Goal: Task Accomplishment & Management: Use online tool/utility

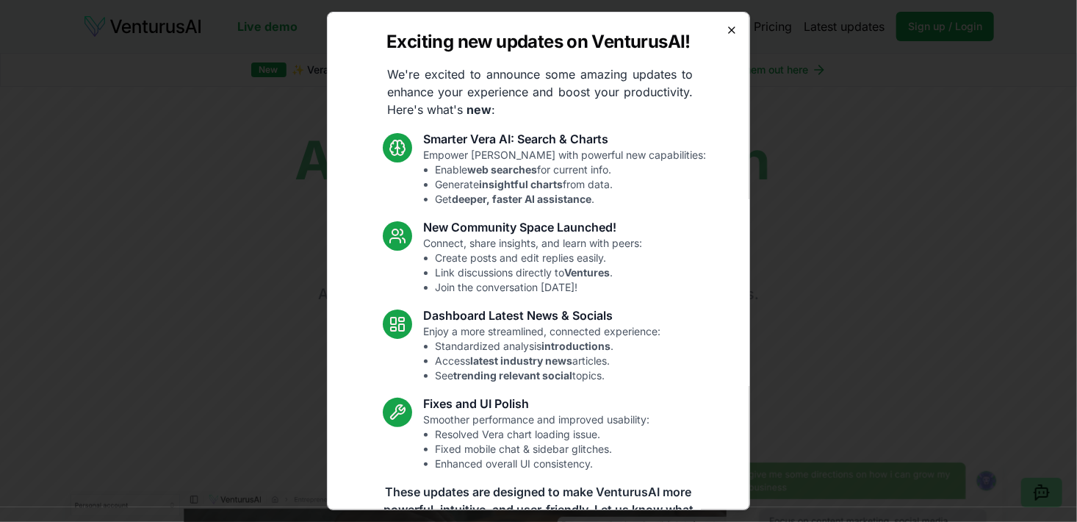
click at [726, 28] on icon "button" at bounding box center [732, 30] width 12 height 12
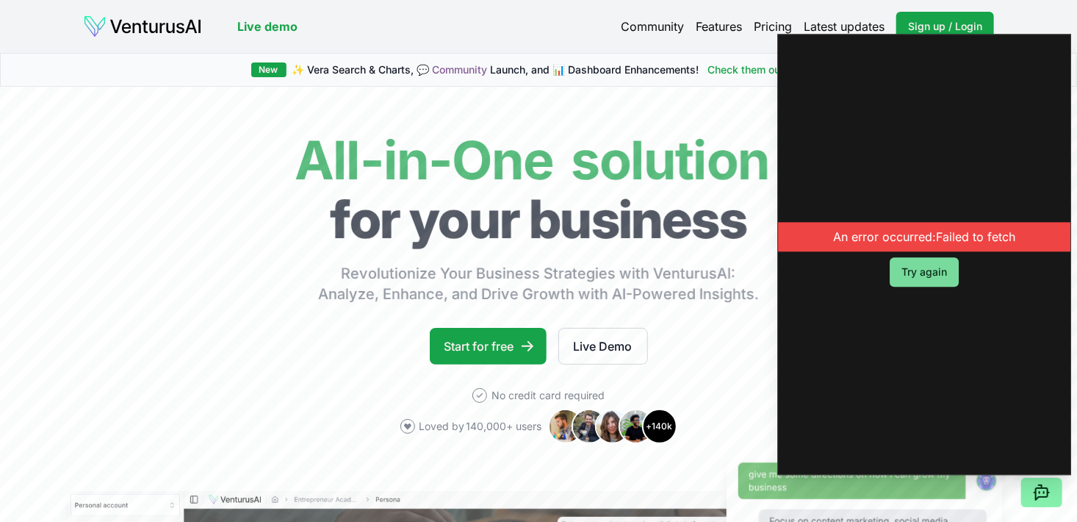
click at [932, 276] on button "Try again" at bounding box center [924, 271] width 69 height 29
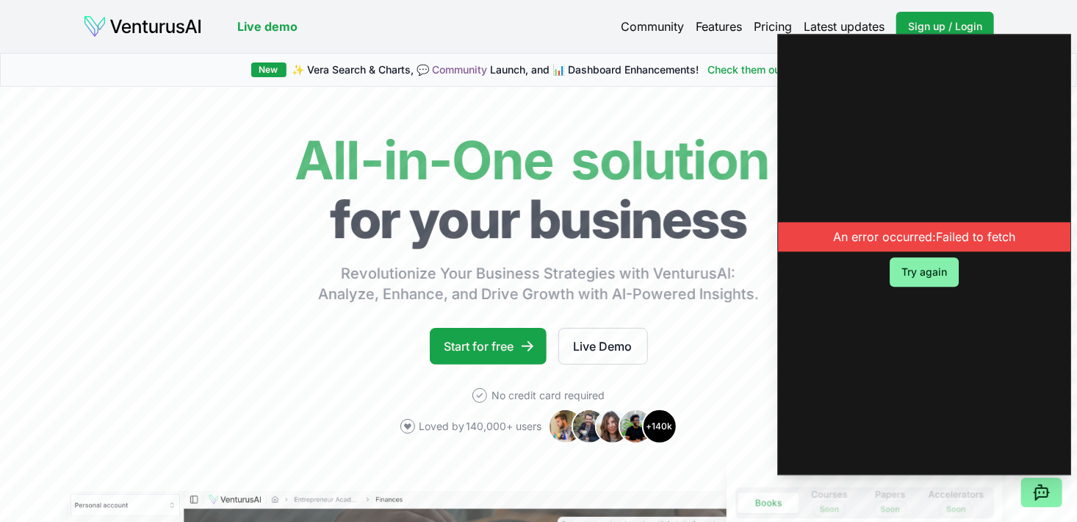
click at [662, 33] on link "Community" at bounding box center [652, 27] width 63 height 18
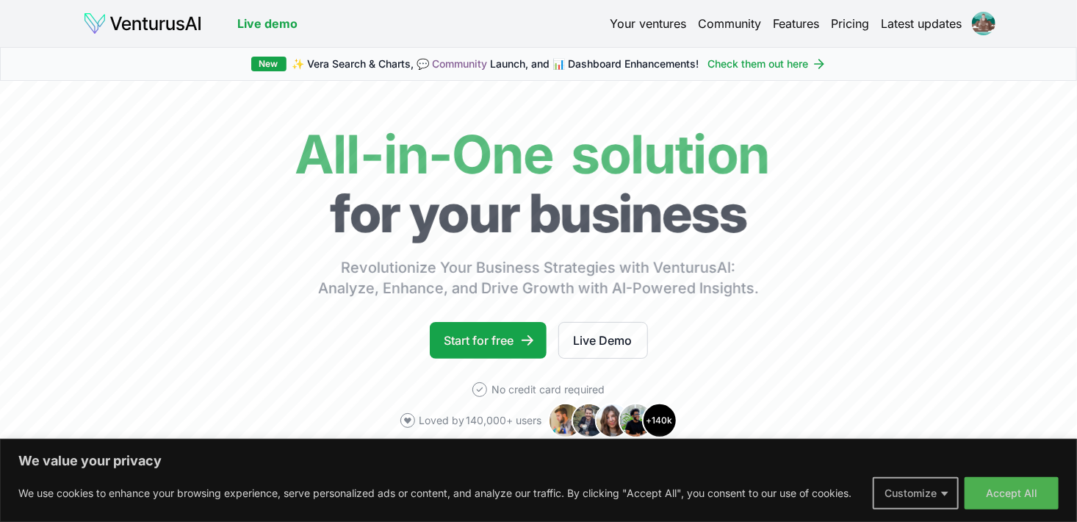
click at [928, 495] on button "Customize" at bounding box center [916, 493] width 86 height 32
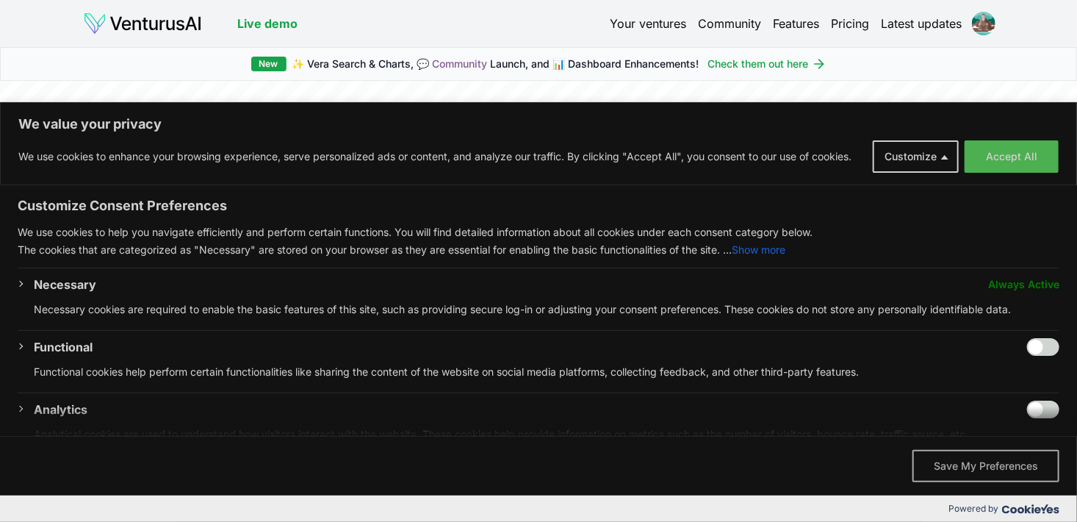
click at [994, 465] on button "Save My Preferences" at bounding box center [986, 466] width 147 height 32
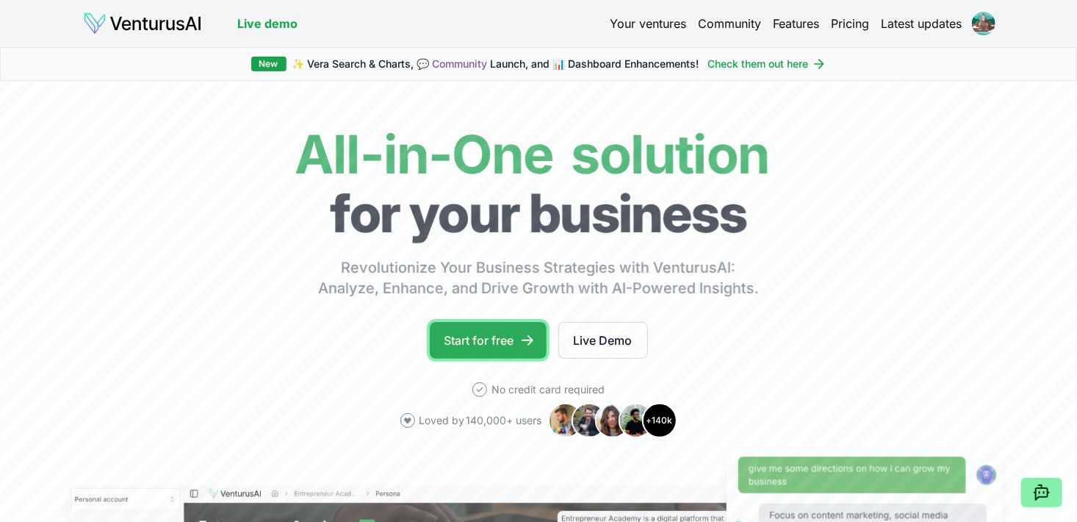
click at [506, 343] on link "Start for free" at bounding box center [488, 340] width 117 height 37
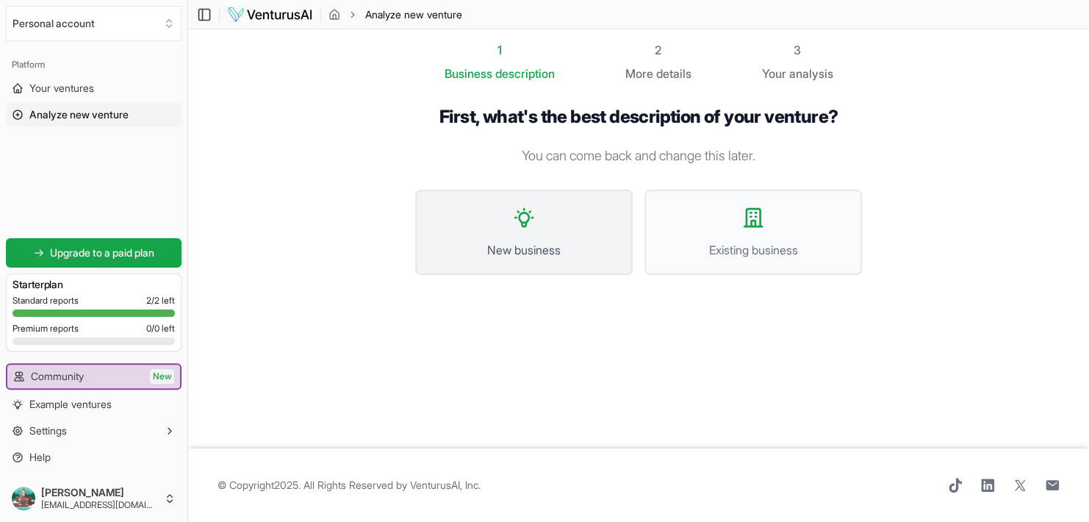
click at [559, 254] on span "New business" at bounding box center [523, 250] width 185 height 18
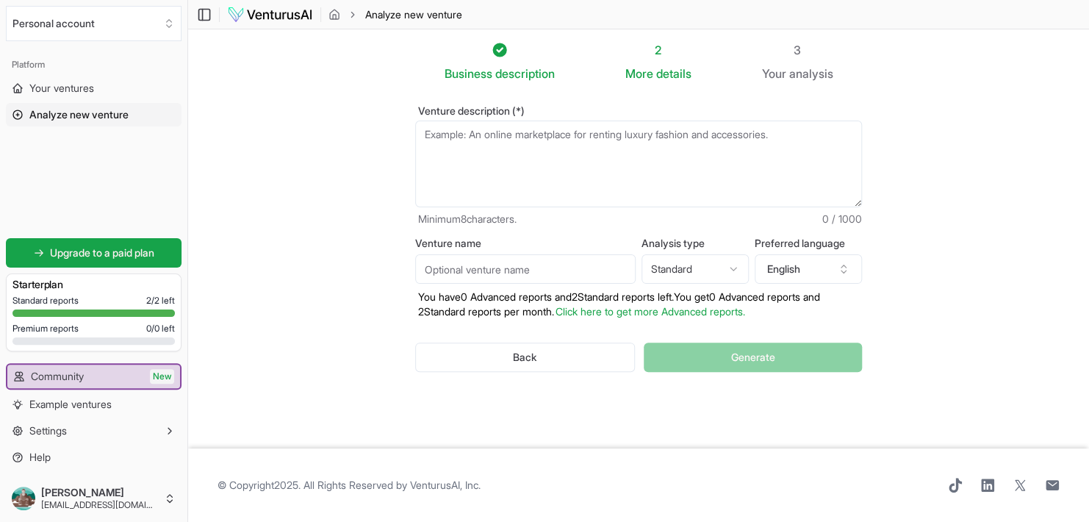
click at [730, 266] on html "We value your privacy We use cookies to enhance your browsing experience, serve…" at bounding box center [544, 261] width 1089 height 522
click at [760, 266] on button "English" at bounding box center [808, 268] width 107 height 29
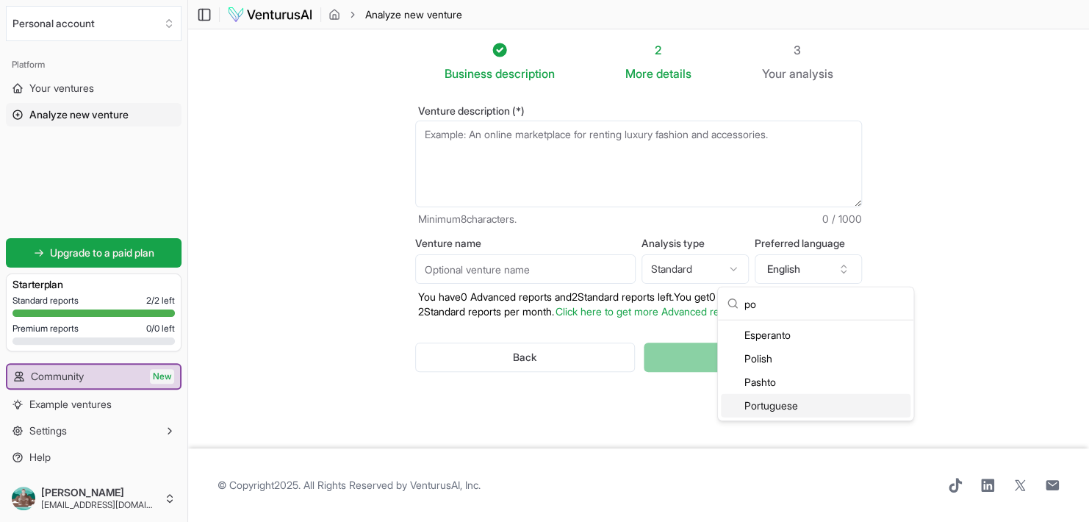
type input "po"
click at [806, 403] on div "Portuguese" at bounding box center [816, 406] width 190 height 24
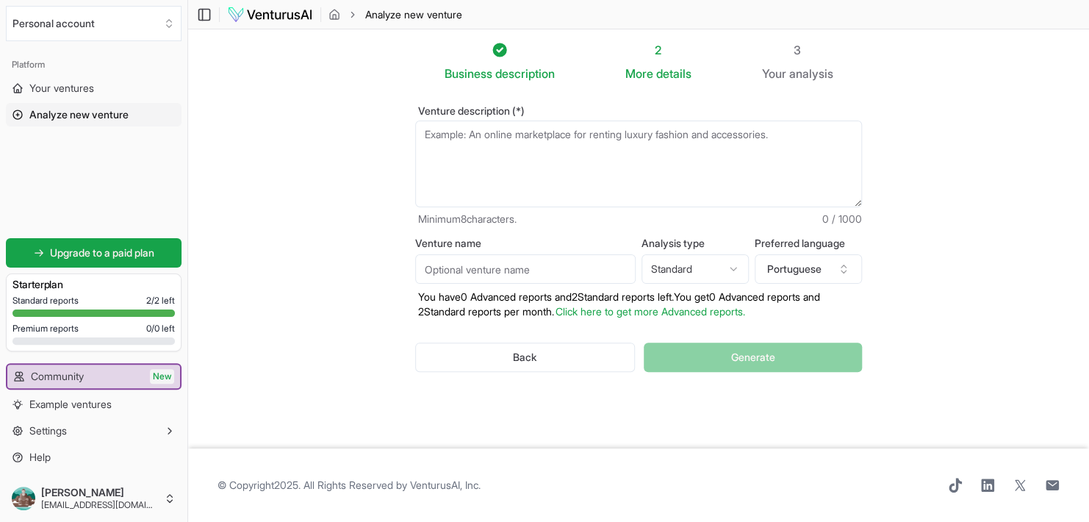
click at [590, 143] on textarea "Venture description (*)" at bounding box center [638, 164] width 447 height 87
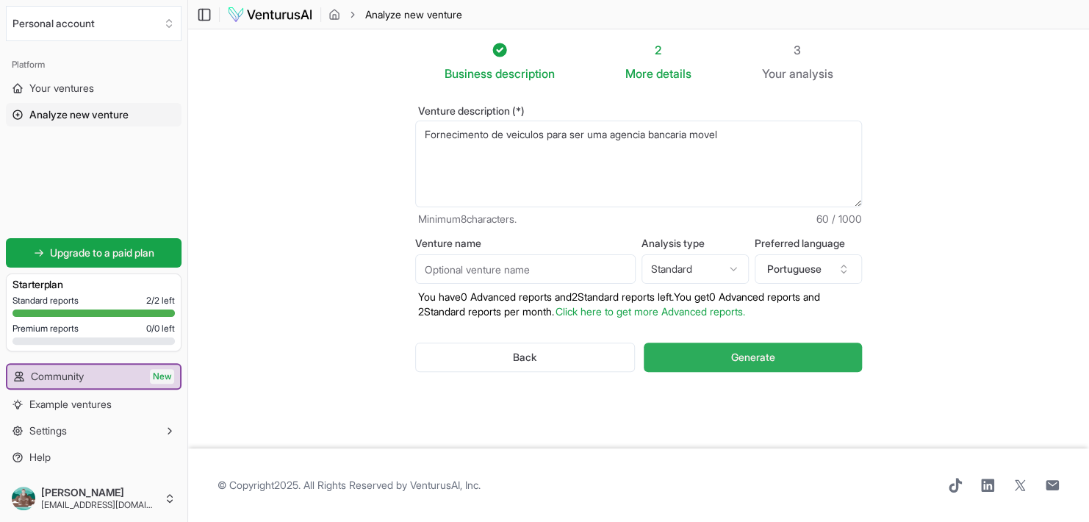
type textarea "Fornecimento de veiculos para ser uma agencia bancaria movel"
click at [753, 348] on button "Generate" at bounding box center [753, 356] width 218 height 29
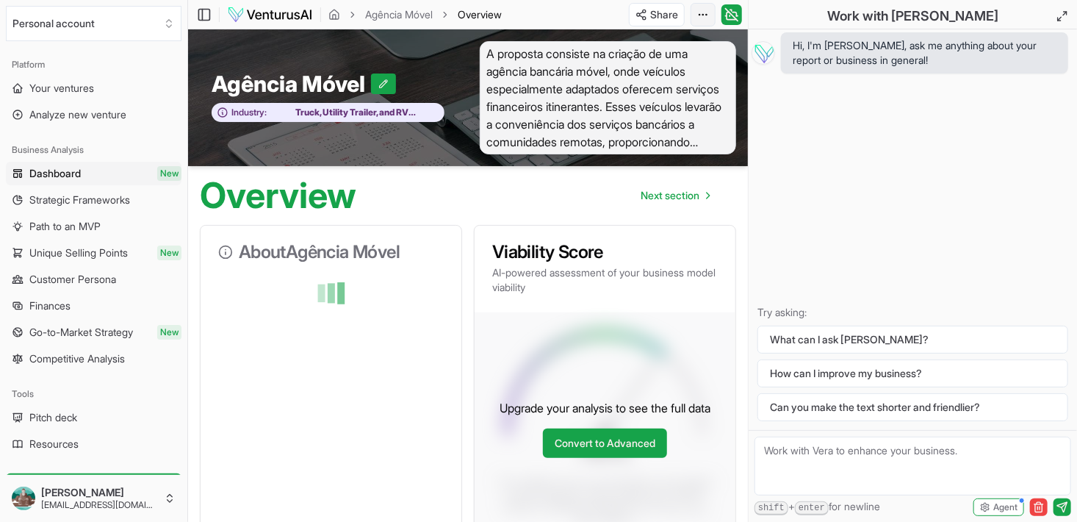
click at [703, 19] on html "We value your privacy We use cookies to enhance your browsing experience, serve…" at bounding box center [538, 261] width 1077 height 522
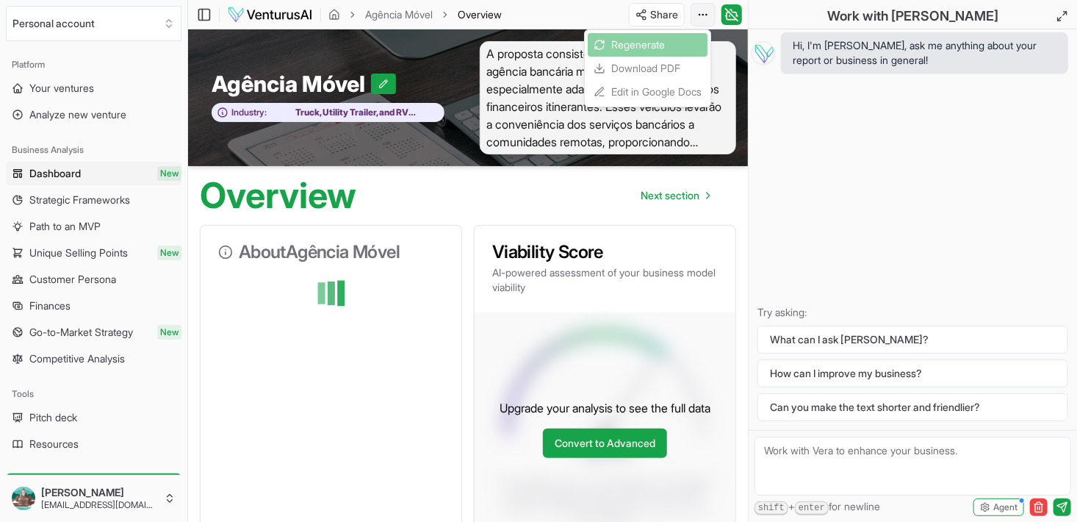
click at [703, 19] on html "We value your privacy We use cookies to enhance your browsing experience, serve…" at bounding box center [538, 261] width 1077 height 522
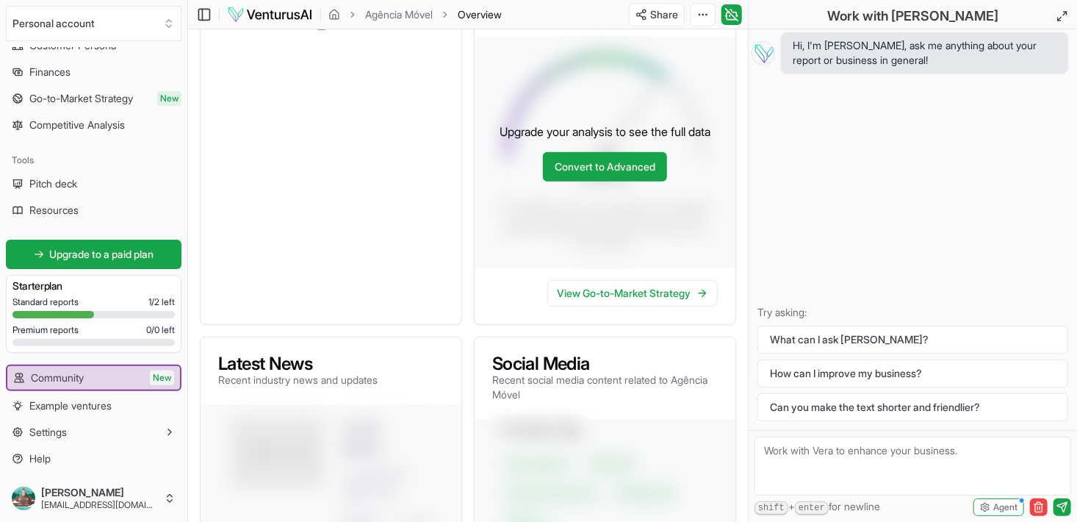
scroll to position [1, 0]
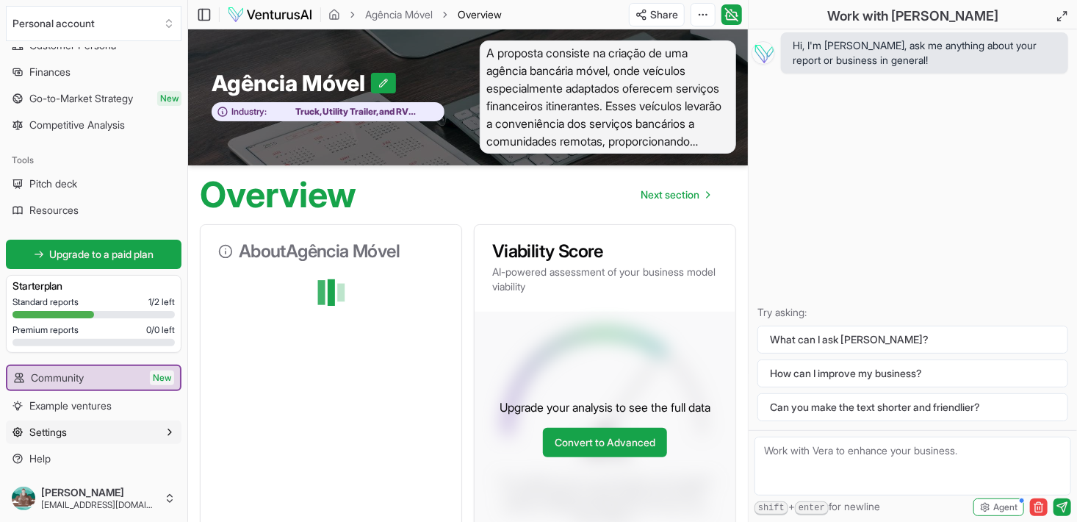
click at [57, 428] on span "Settings" at bounding box center [47, 432] width 37 height 15
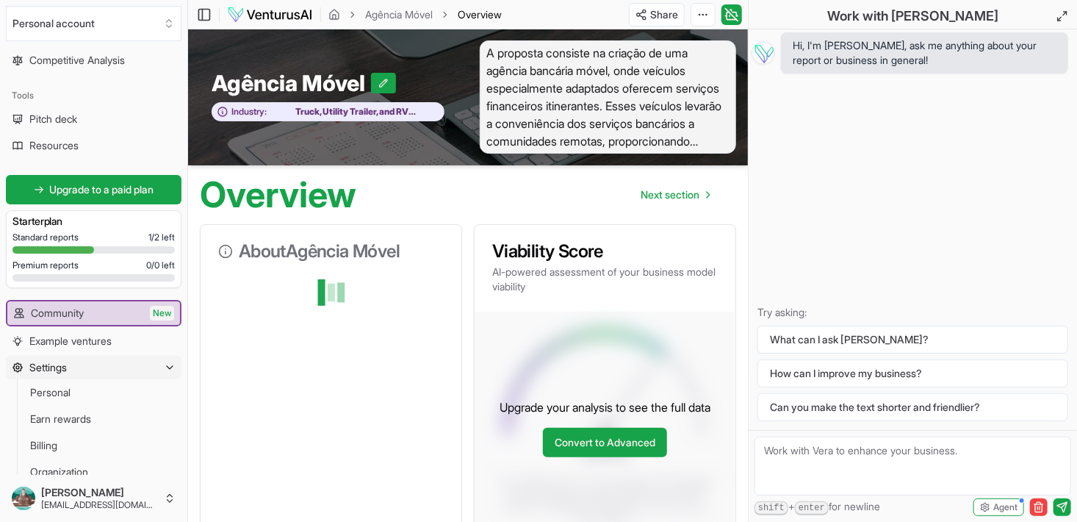
scroll to position [366, 0]
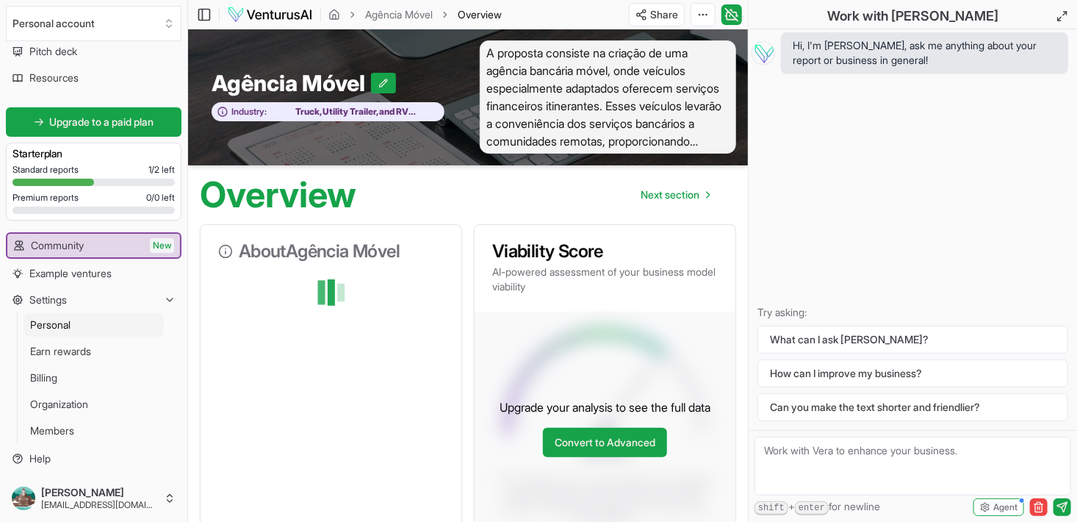
click at [89, 322] on link "Personal" at bounding box center [94, 325] width 140 height 24
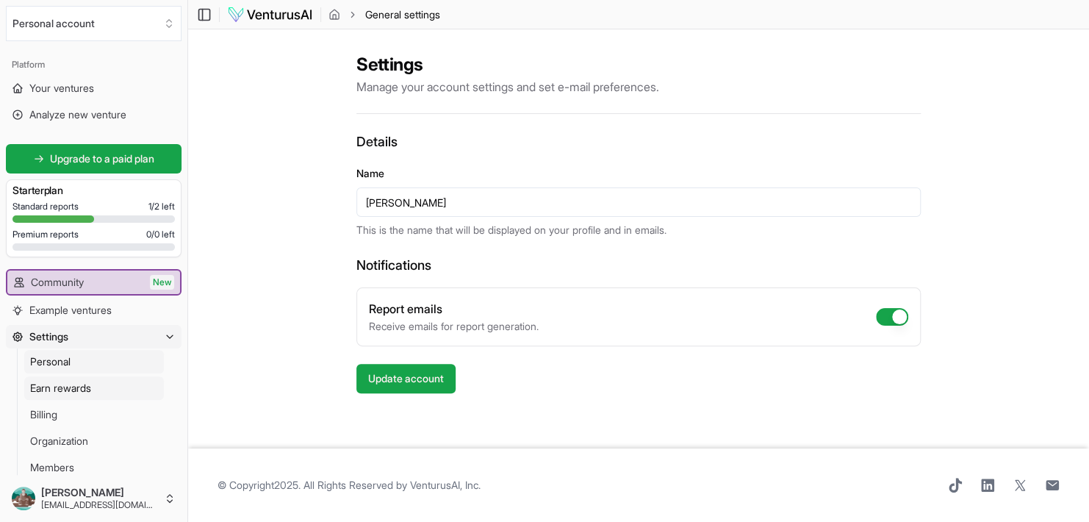
click at [85, 387] on span "Earn rewards" at bounding box center [60, 388] width 61 height 15
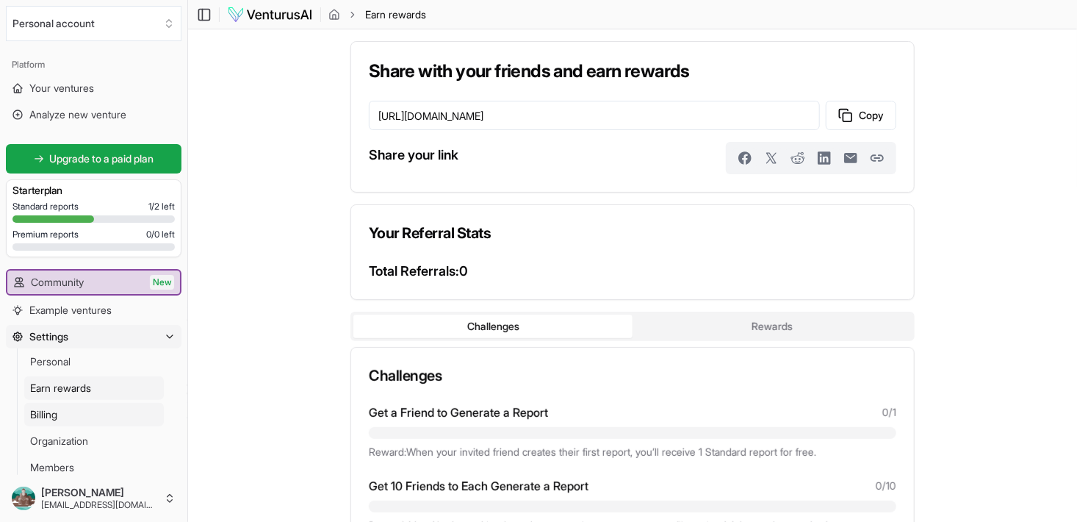
click at [76, 422] on link "Billing" at bounding box center [94, 415] width 140 height 24
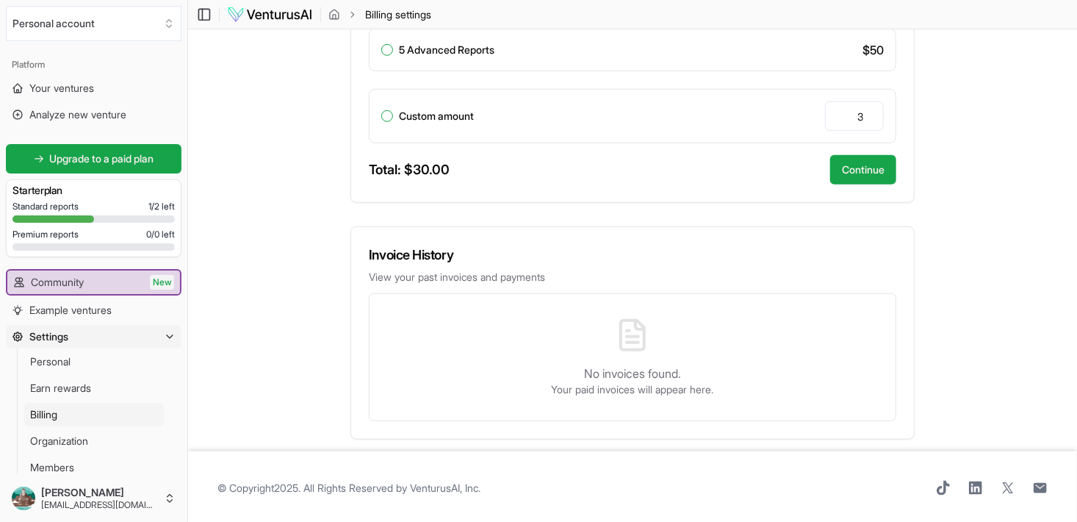
scroll to position [37, 0]
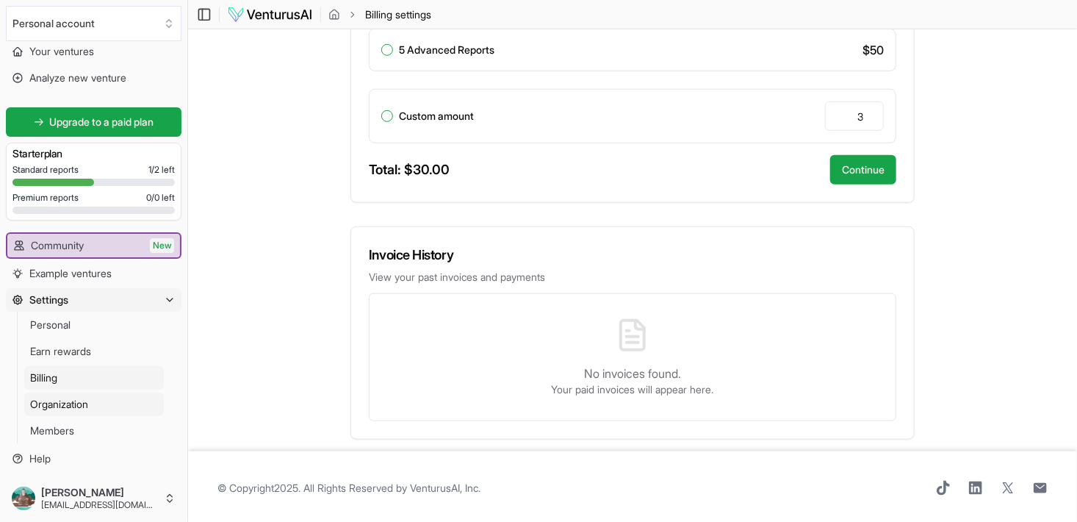
click at [92, 407] on link "Organization" at bounding box center [94, 404] width 140 height 24
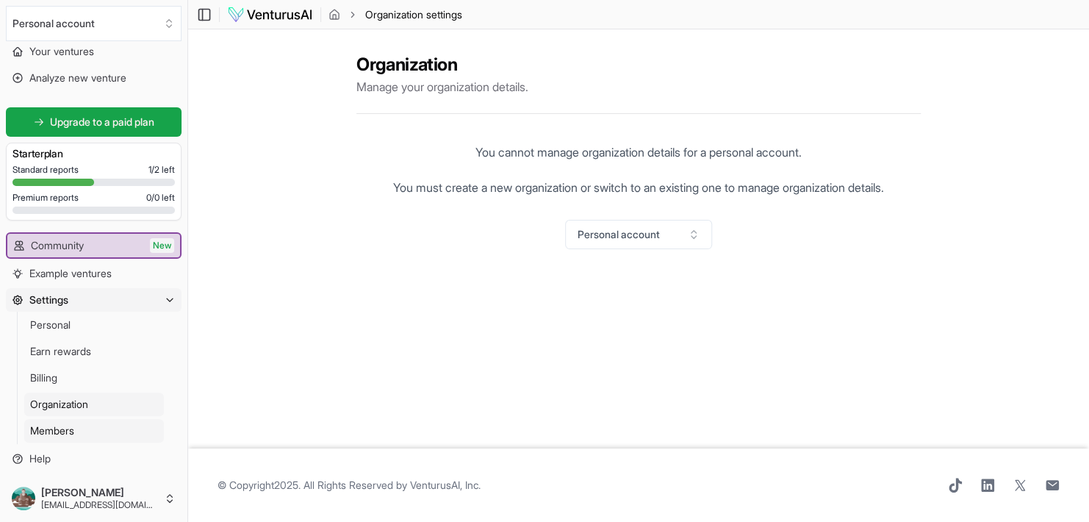
click at [76, 434] on link "Members" at bounding box center [94, 431] width 140 height 24
click at [75, 326] on link "Personal" at bounding box center [94, 325] width 140 height 24
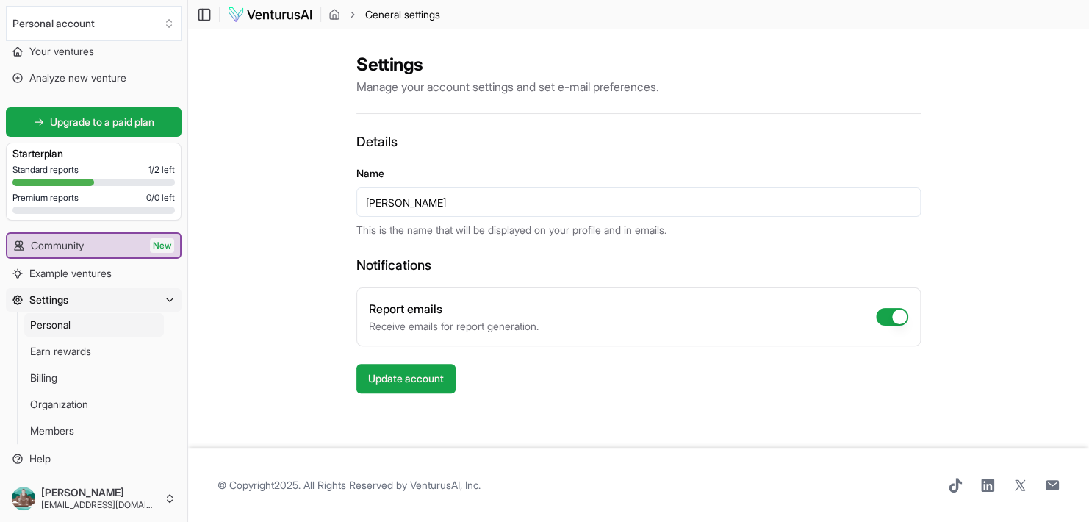
click at [730, 364] on div "Details Name Salustiano Zeferino This is the name that will be displayed on you…" at bounding box center [638, 263] width 564 height 262
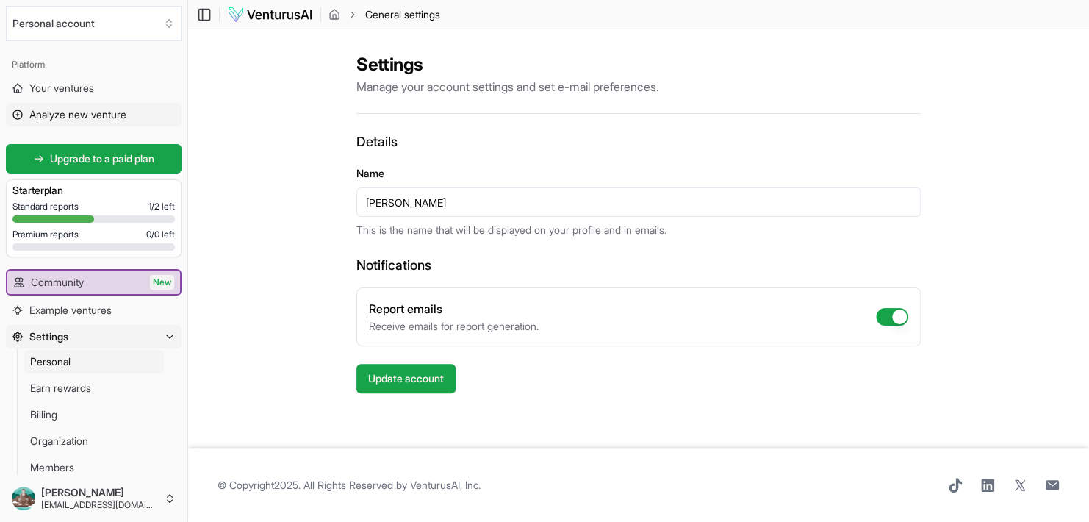
click at [83, 111] on span "Analyze new venture" at bounding box center [77, 114] width 97 height 15
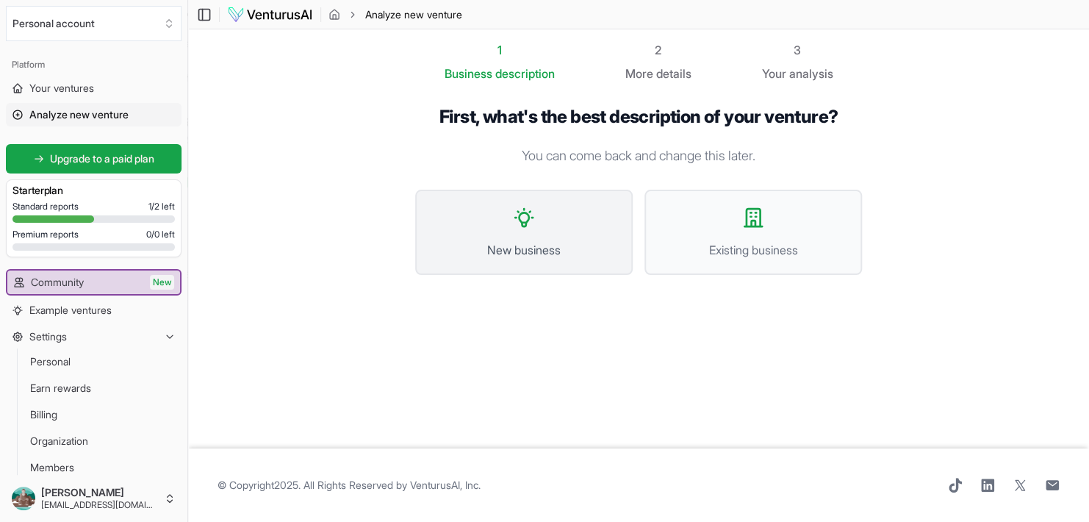
click at [559, 246] on span "New business" at bounding box center [523, 250] width 185 height 18
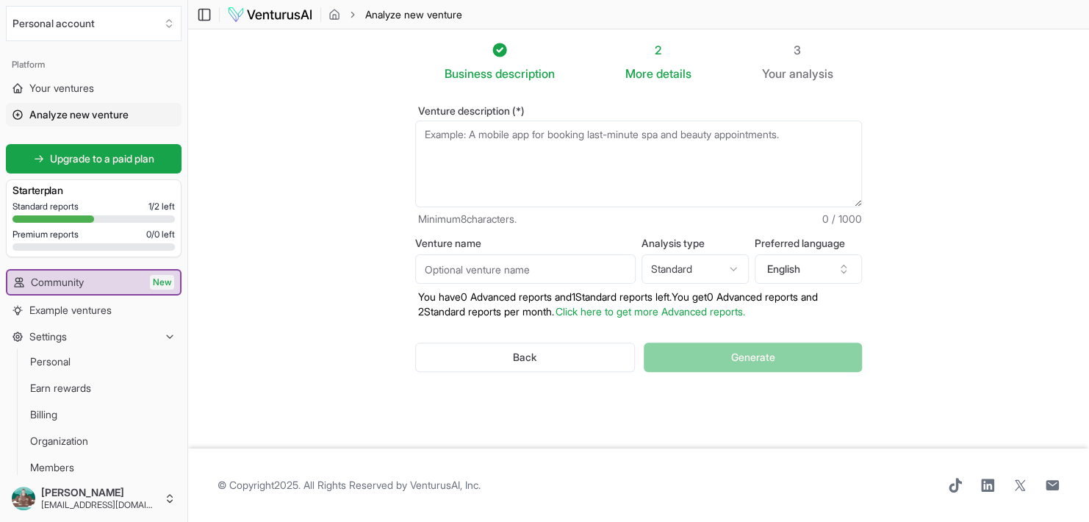
click at [94, 205] on div "Standard reports 1 / 2 left" at bounding box center [93, 207] width 162 height 12
click at [53, 204] on span "Standard reports" at bounding box center [45, 207] width 66 height 12
click at [15, 113] on icon at bounding box center [18, 115] width 12 height 12
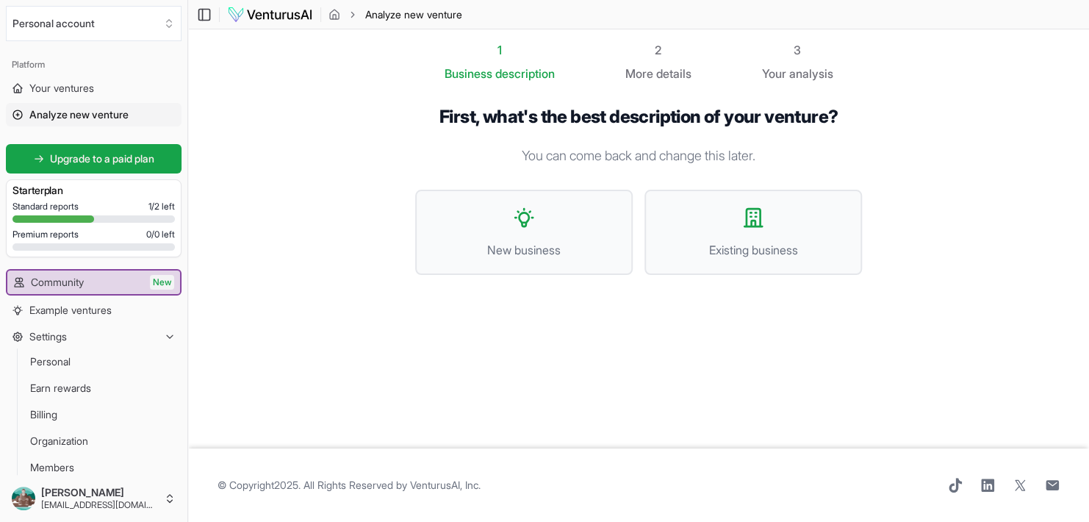
click at [658, 56] on div "2" at bounding box center [658, 50] width 66 height 18
click at [755, 231] on button "Existing business" at bounding box center [753, 232] width 218 height 85
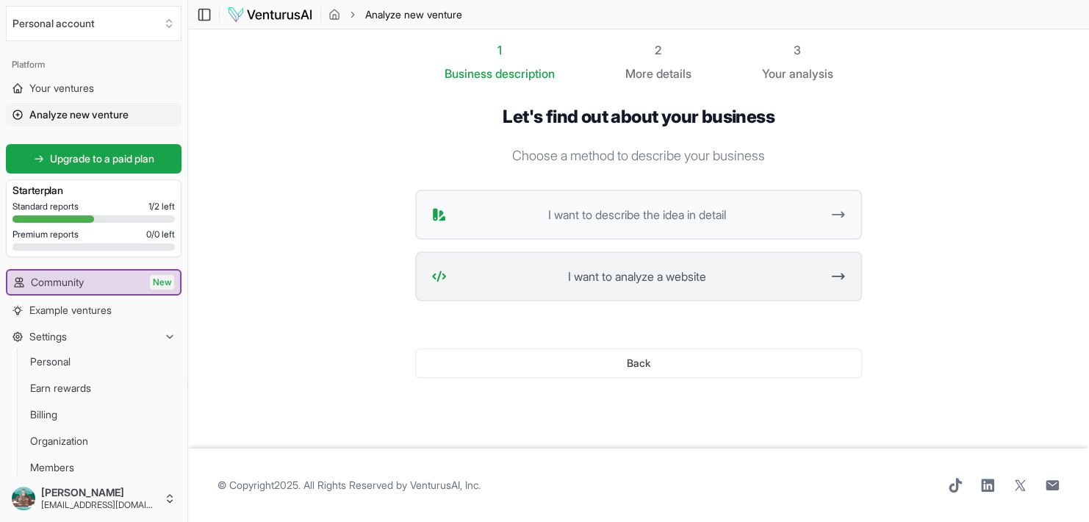
click at [836, 285] on button "I want to analyze a website" at bounding box center [638, 276] width 447 height 50
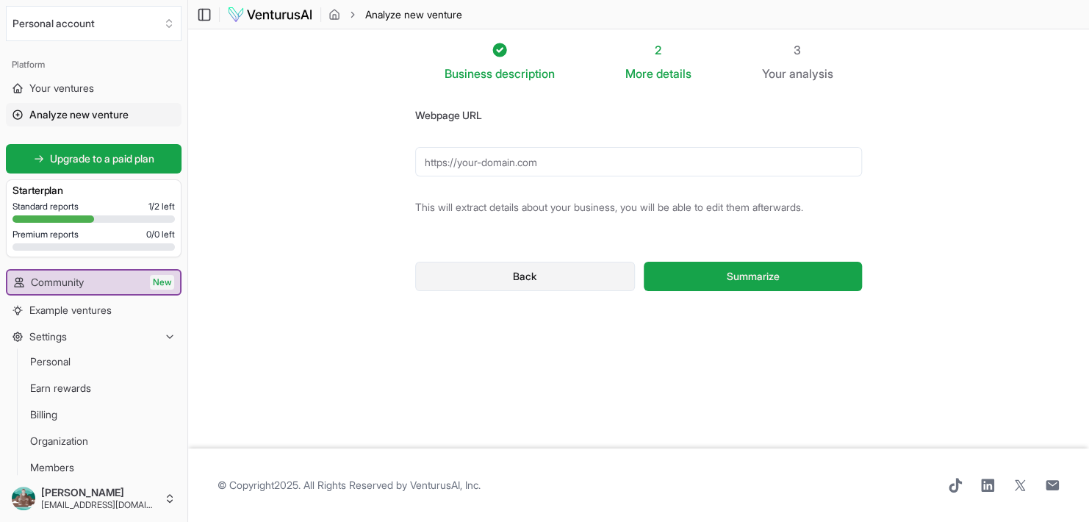
click at [553, 279] on button "Back" at bounding box center [525, 276] width 220 height 29
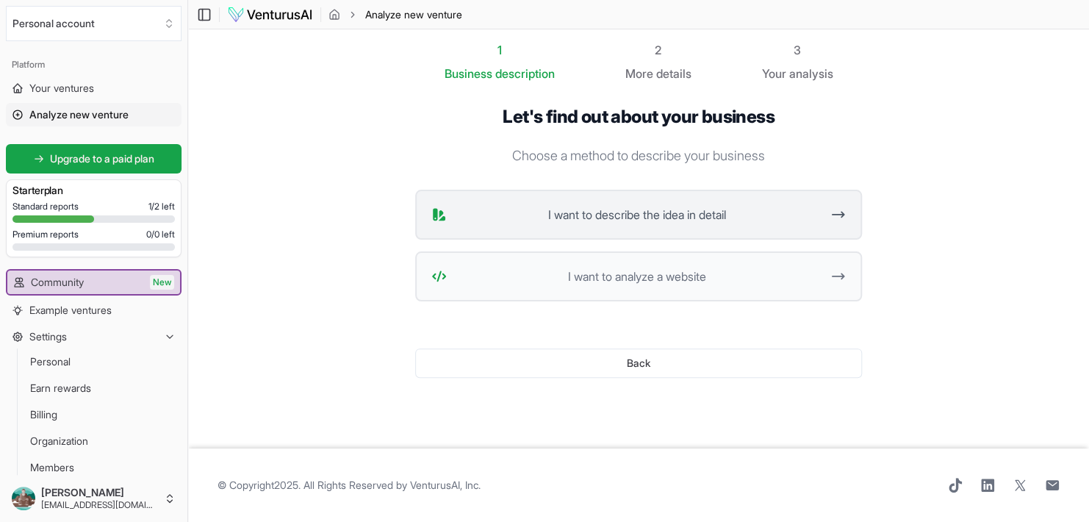
click at [654, 208] on span "I want to describe the idea in detail" at bounding box center [637, 215] width 368 height 18
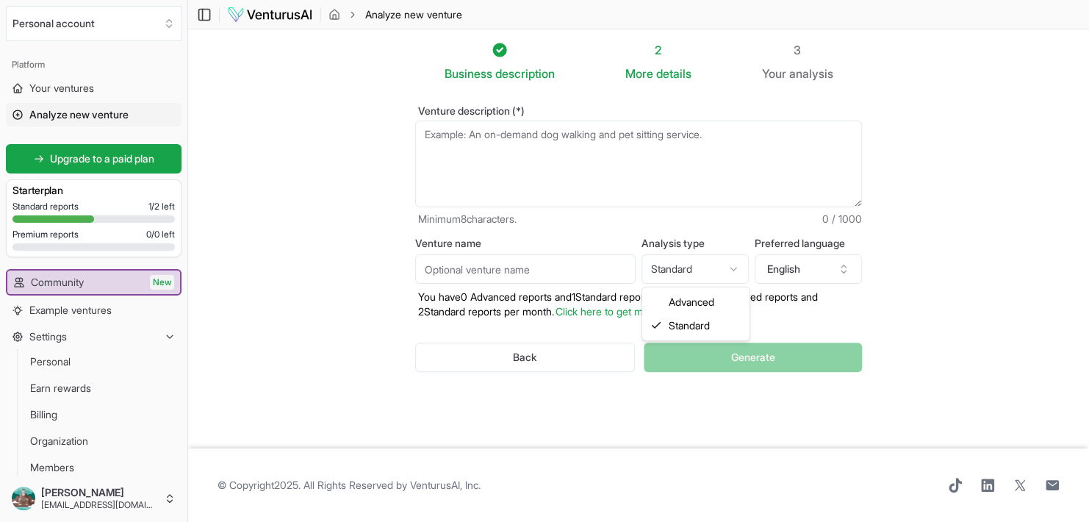
click at [727, 266] on html "We value your privacy We use cookies to enhance your browsing experience, serve…" at bounding box center [544, 261] width 1089 height 522
click at [791, 270] on button "English" at bounding box center [808, 268] width 107 height 29
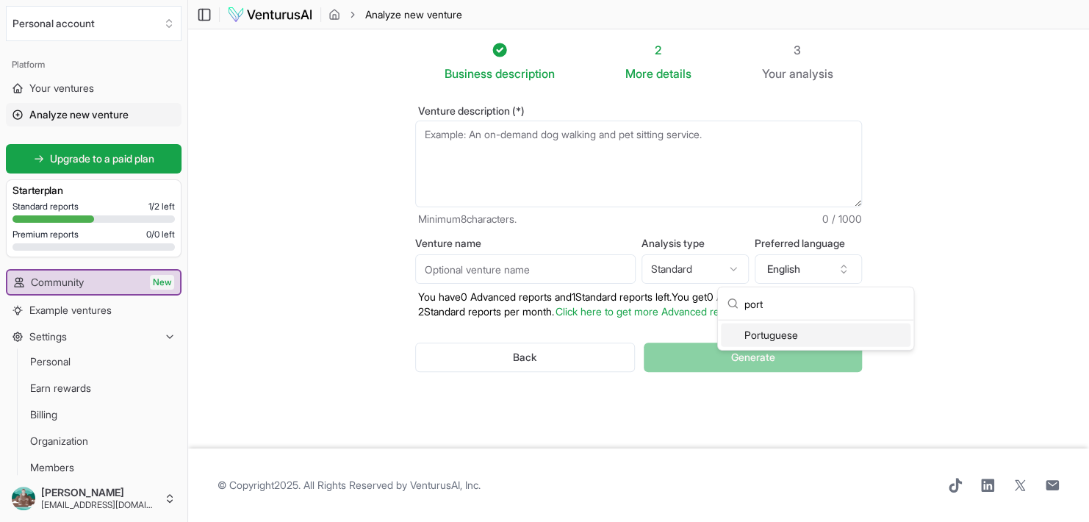
type input "port"
click at [791, 340] on div "Portuguese" at bounding box center [816, 335] width 190 height 24
click at [504, 266] on input "Venture name" at bounding box center [525, 268] width 220 height 29
click at [561, 266] on input "Venture name" at bounding box center [525, 268] width 220 height 29
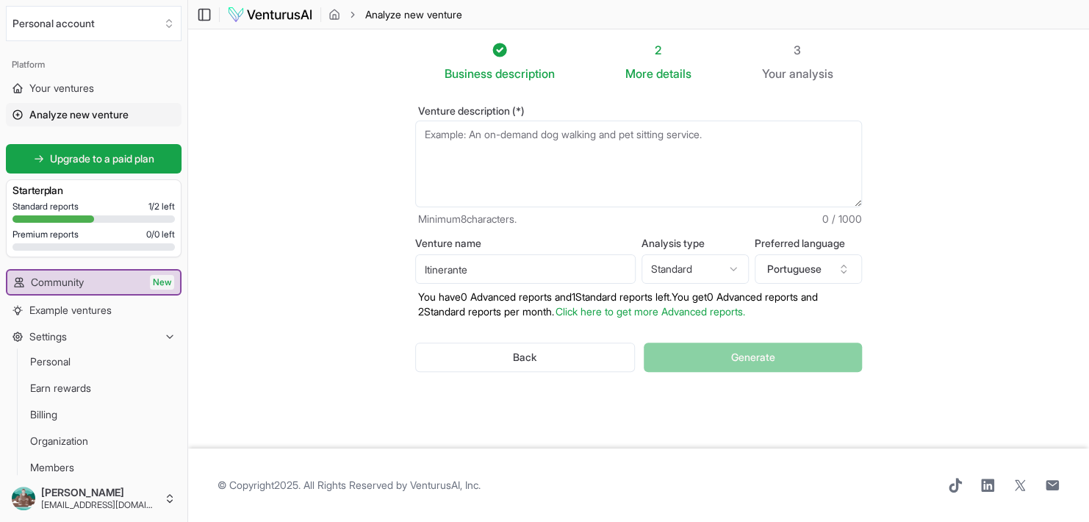
type input "Itinerante"
click at [657, 181] on textarea "Venture description (*)" at bounding box center [638, 164] width 447 height 87
click at [686, 153] on textarea "Venture description (*)" at bounding box center [638, 164] width 447 height 87
click at [597, 137] on textarea "Venture description (*)" at bounding box center [638, 164] width 447 height 87
click at [54, 87] on span "Your ventures" at bounding box center [61, 88] width 65 height 15
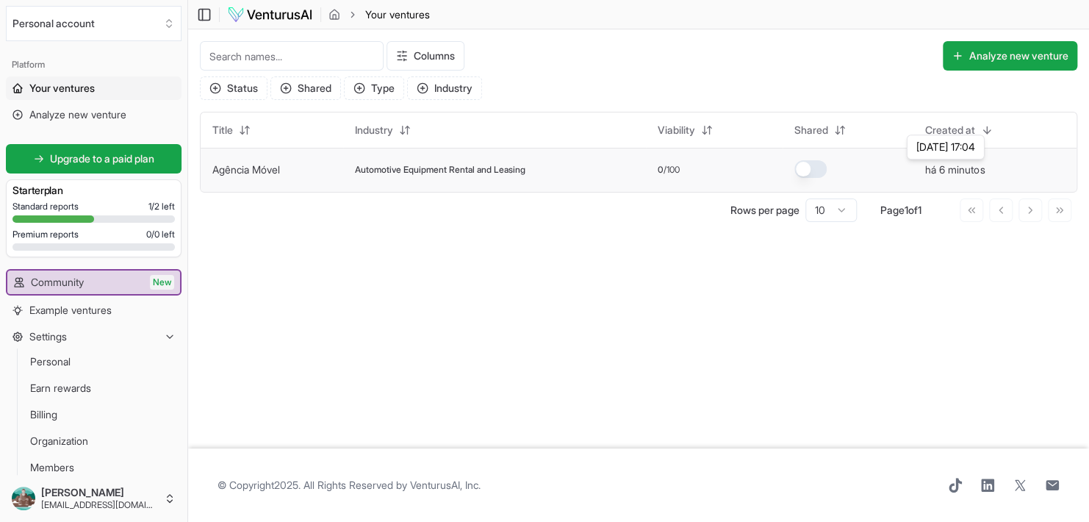
click at [939, 168] on button "há 6 minutos" at bounding box center [955, 169] width 60 height 15
click at [507, 169] on span "Automotive Equipment Rental and Leasing" at bounding box center [440, 170] width 170 height 12
click at [198, 169] on div "Columns Analyze new venture Status Shared Type Industry Title Industry Viabilit…" at bounding box center [638, 131] width 901 height 204
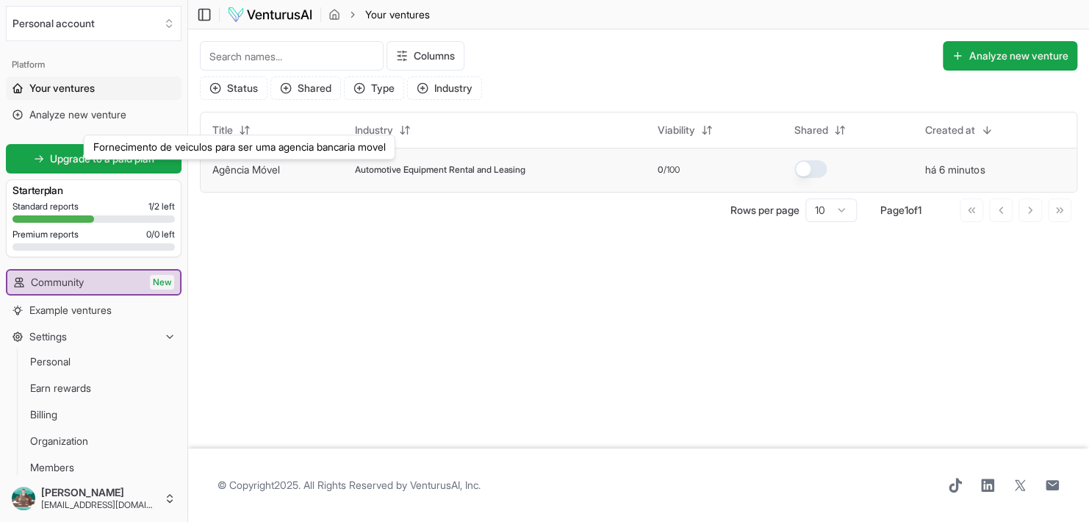
click at [222, 168] on link "Agência Móvel" at bounding box center [246, 169] width 68 height 12
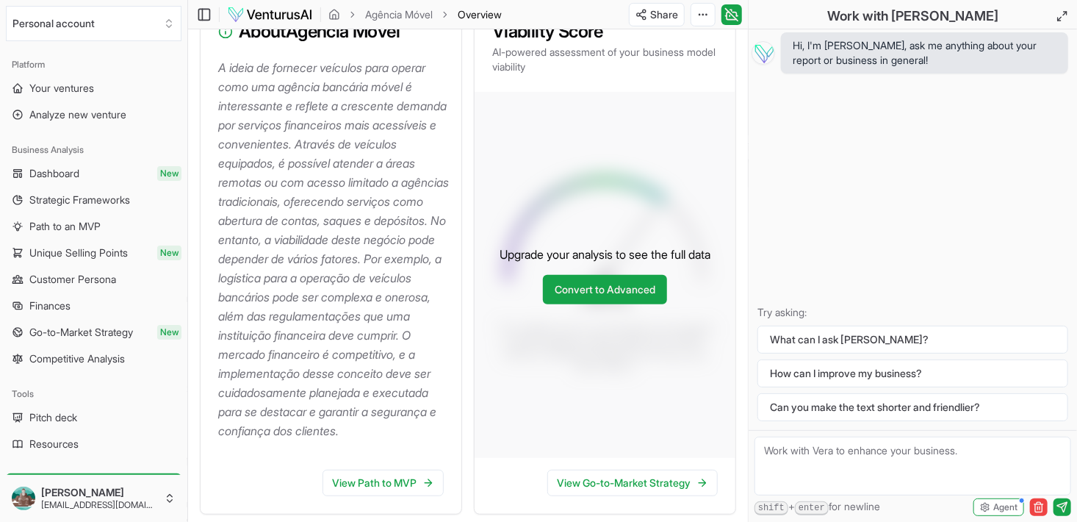
scroll to position [294, 0]
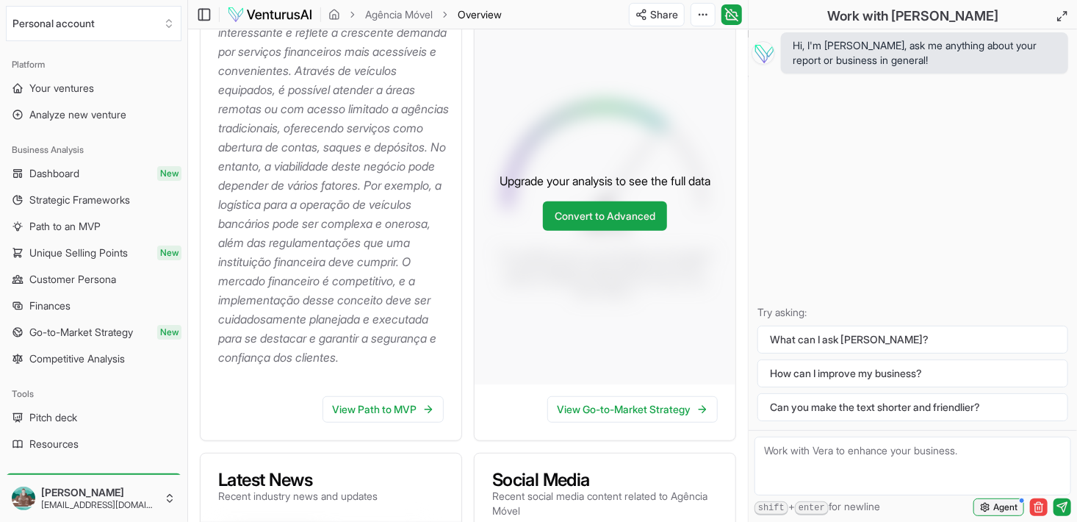
click at [999, 510] on span "Agent" at bounding box center [1006, 507] width 24 height 12
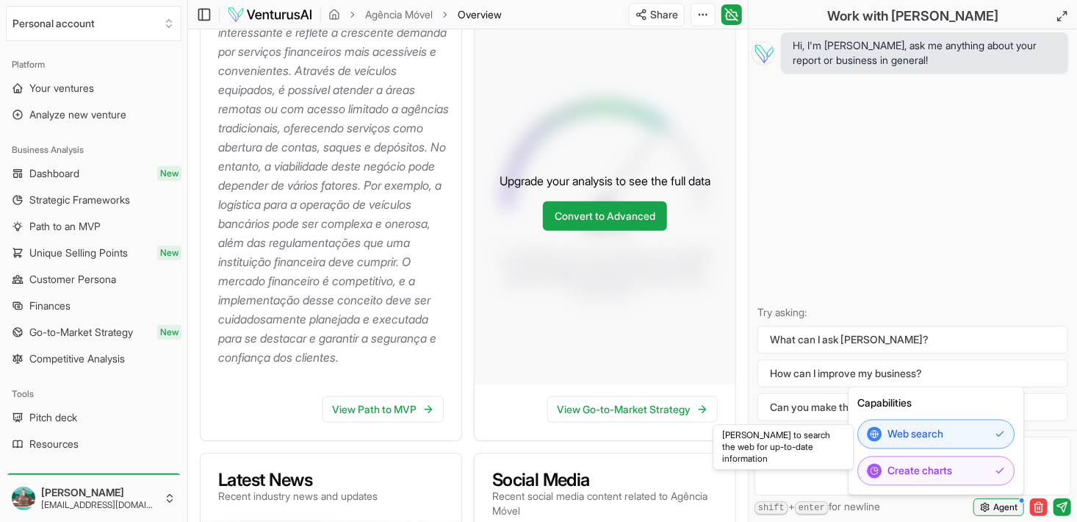
click at [999, 510] on span "Agent" at bounding box center [1006, 507] width 24 height 12
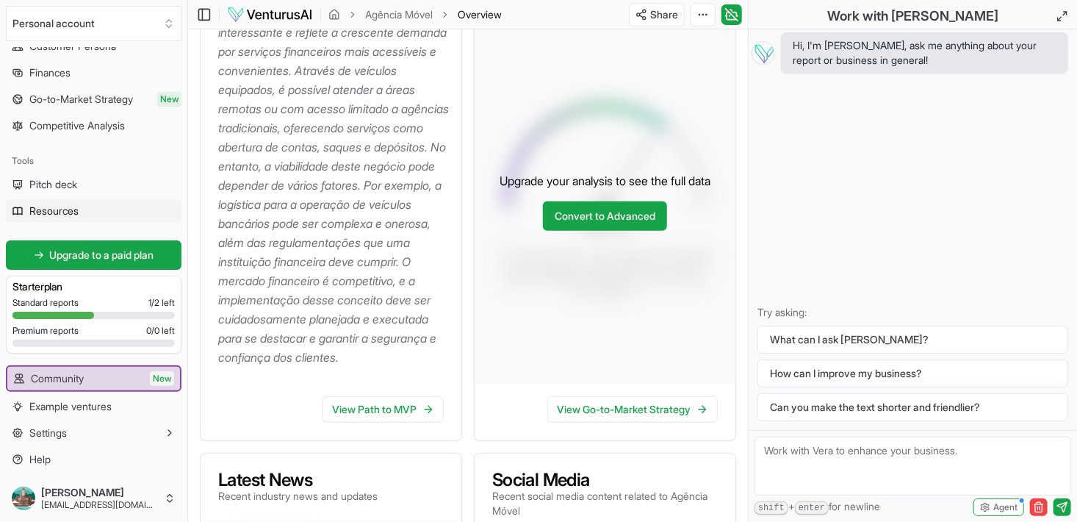
scroll to position [234, 0]
click at [164, 436] on icon "button" at bounding box center [170, 432] width 12 height 12
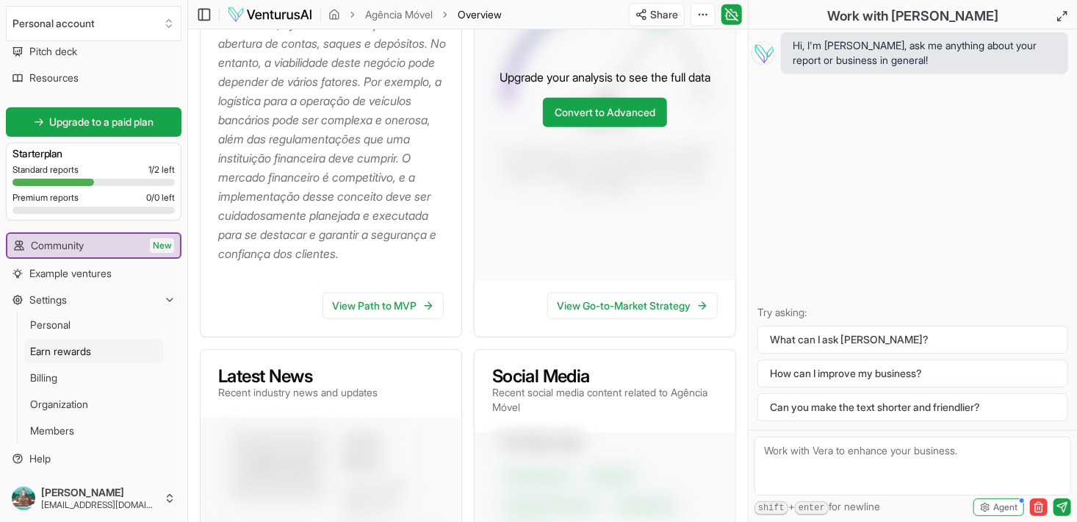
scroll to position [441, 0]
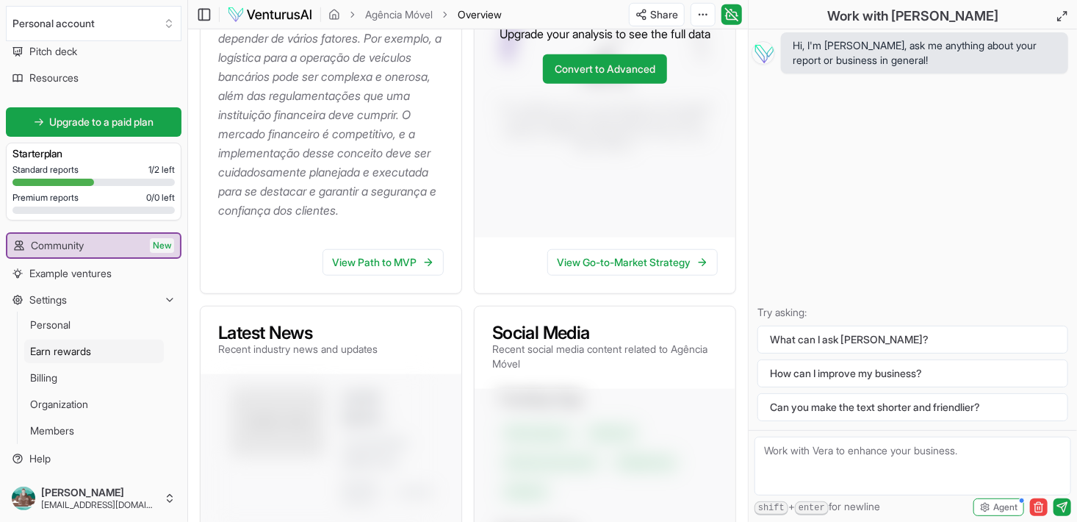
click at [80, 353] on span "Earn rewards" at bounding box center [60, 351] width 61 height 15
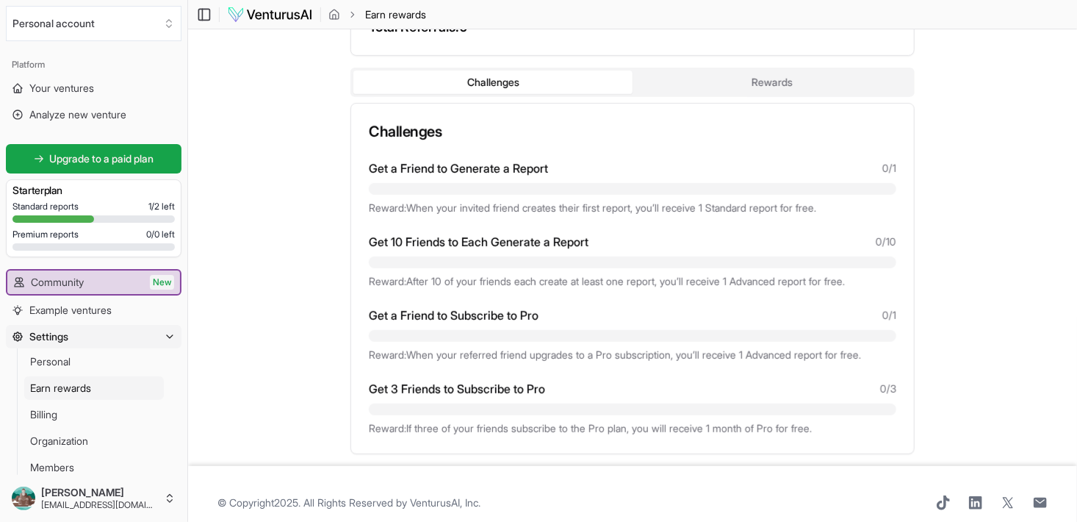
scroll to position [260, 0]
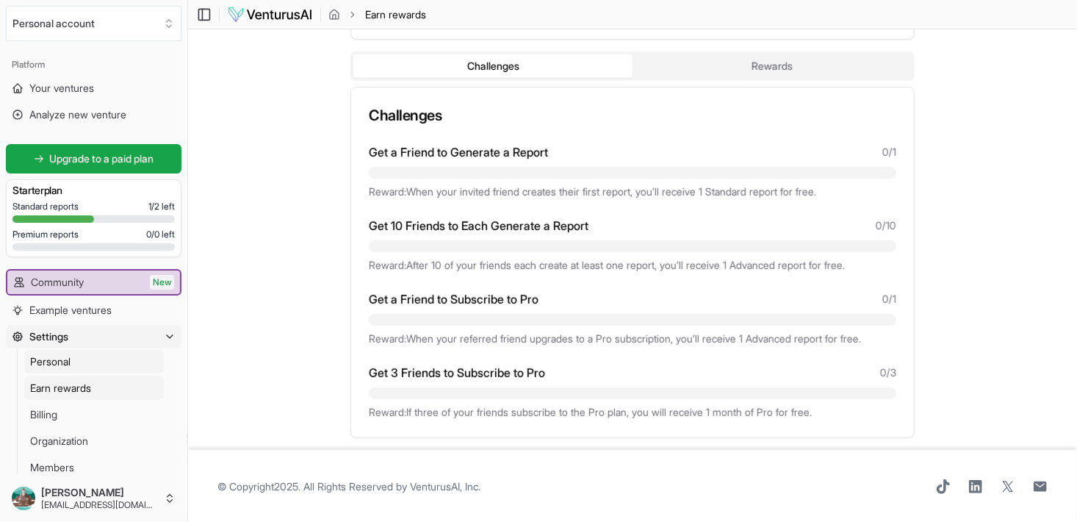
click at [54, 360] on span "Personal" at bounding box center [50, 361] width 40 height 15
